Goal: Find specific page/section: Find specific page/section

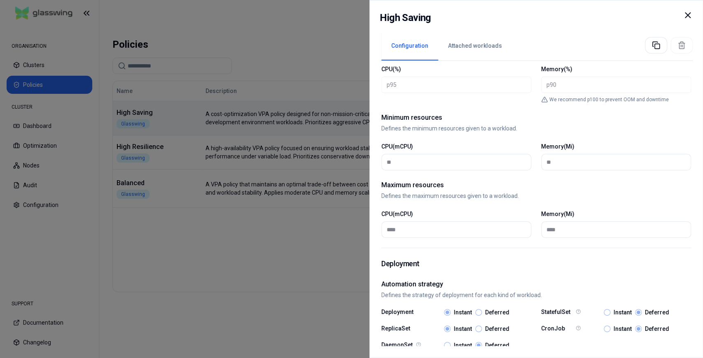
scroll to position [381, 0]
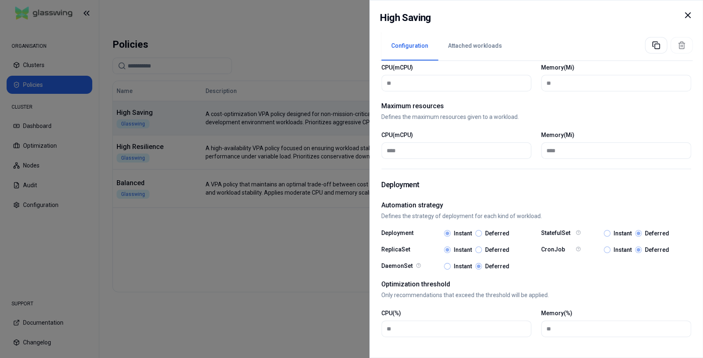
click at [689, 15] on icon at bounding box center [688, 15] width 10 height 10
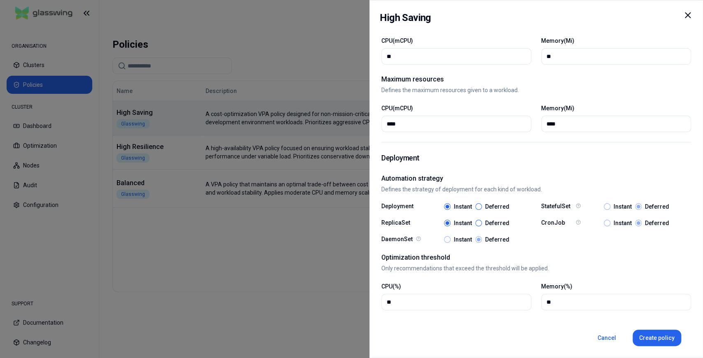
scroll to position [380, 0]
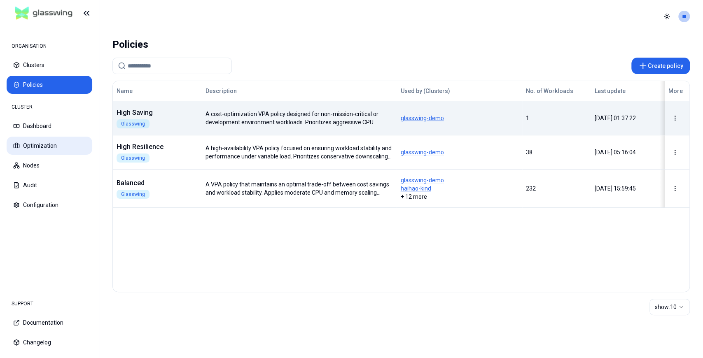
click at [54, 149] on button "Optimization" at bounding box center [50, 146] width 86 height 18
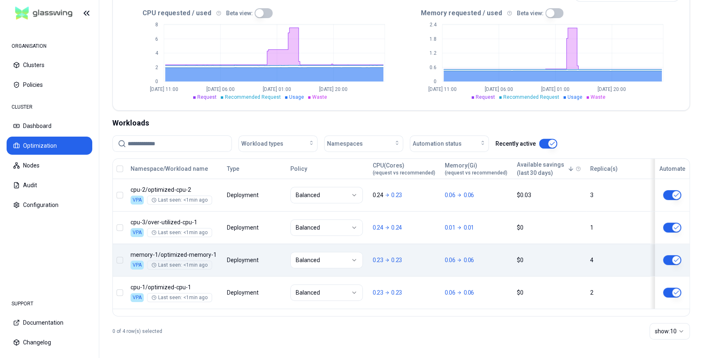
scroll to position [113, 0]
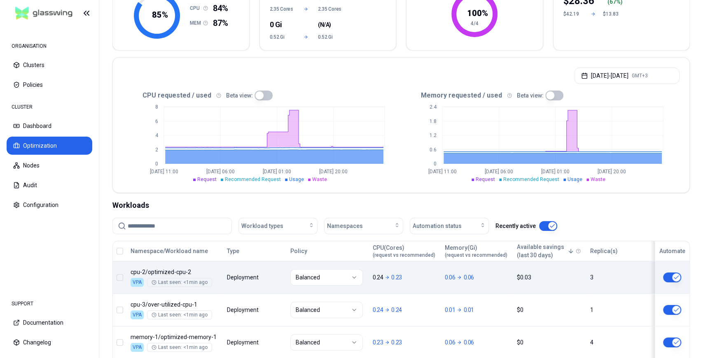
click at [417, 280] on body "ORGANISATION Clusters Policies CLUSTER Dashboard Optimization Nodes Audit Confi…" at bounding box center [351, 179] width 703 height 358
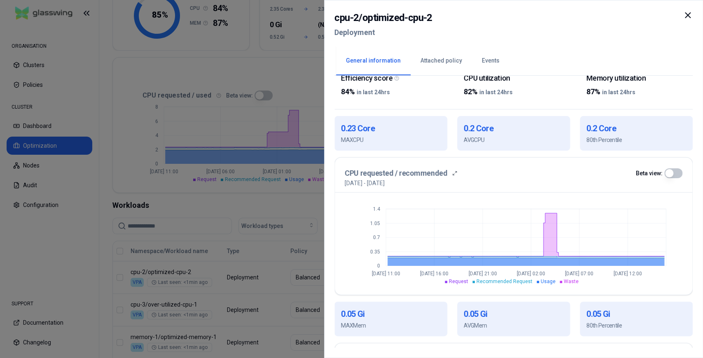
scroll to position [165, 0]
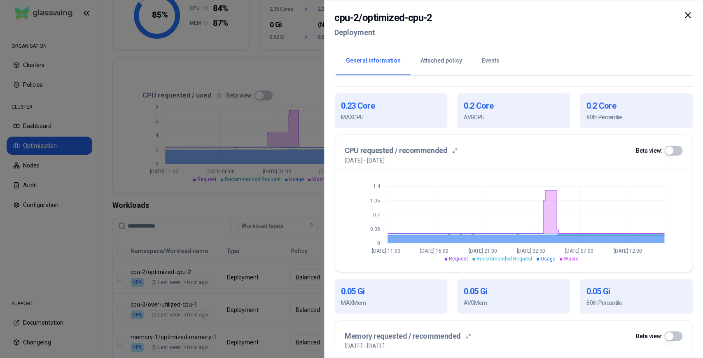
click at [694, 15] on div "cpu-2 / optimized-cpu-2 Deployment General information Attached policy Events E…" at bounding box center [513, 179] width 379 height 358
click at [690, 15] on icon at bounding box center [688, 15] width 10 height 10
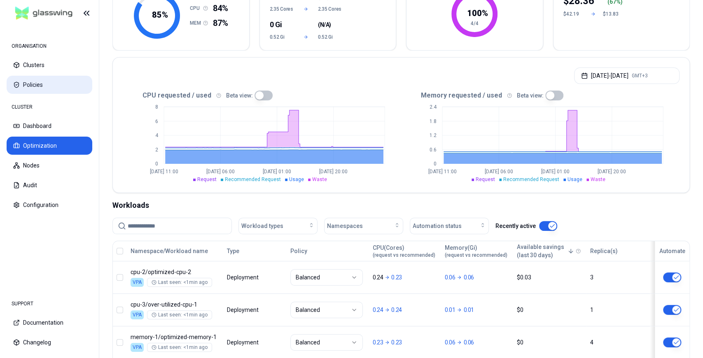
click at [43, 82] on button "Policies" at bounding box center [50, 85] width 86 height 18
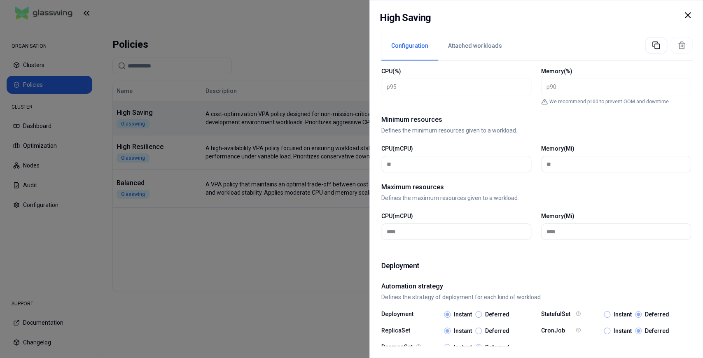
scroll to position [381, 0]
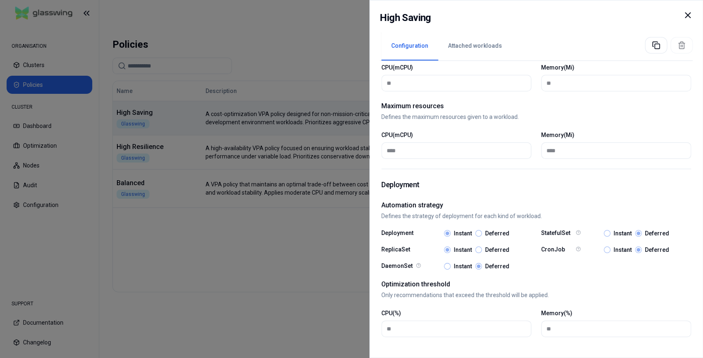
click at [687, 15] on icon at bounding box center [687, 15] width 5 height 5
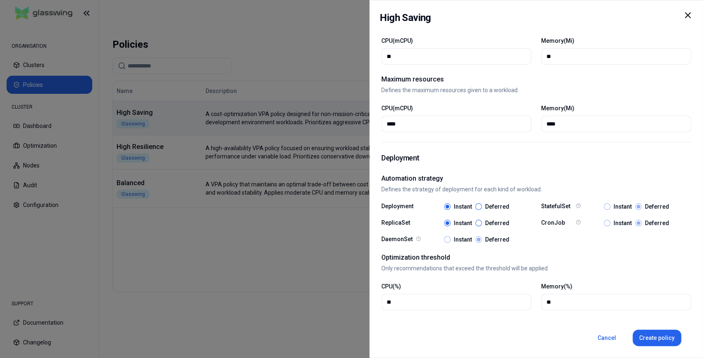
scroll to position [380, 0]
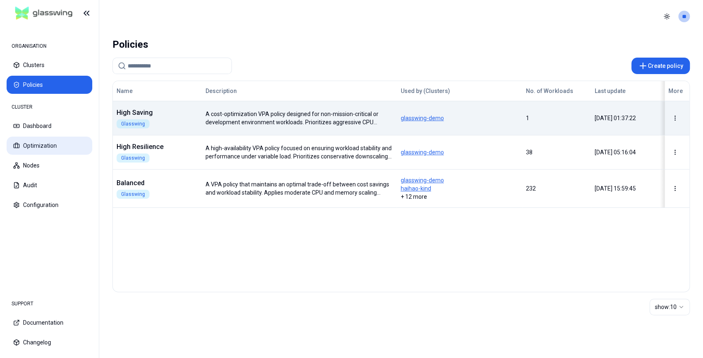
click at [46, 149] on button "Optimization" at bounding box center [50, 146] width 86 height 18
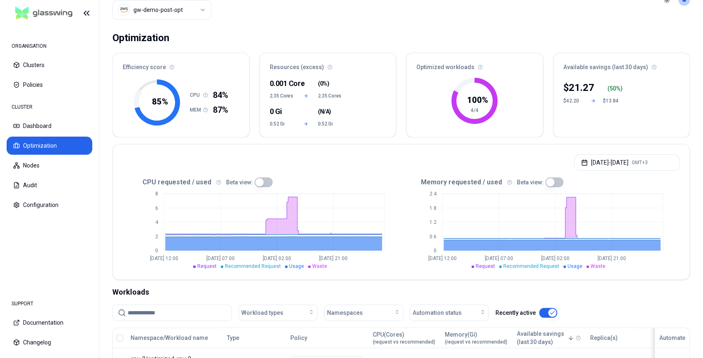
scroll to position [55, 0]
